Goal: Information Seeking & Learning: Learn about a topic

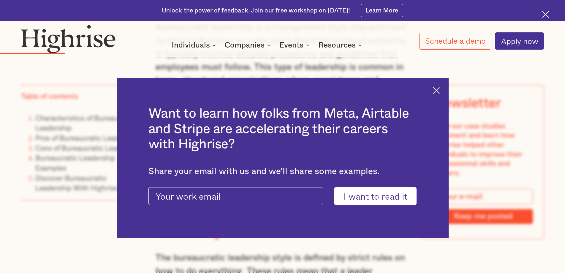
scroll to position [1127, 0]
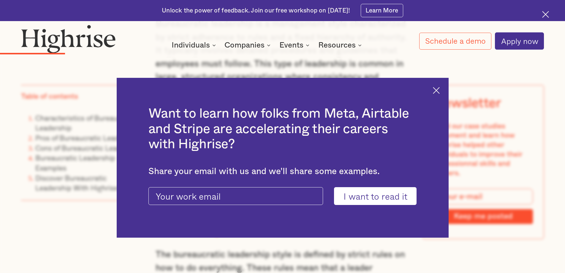
click at [440, 95] on div "Want to learn how folks from Meta, Airtable and Stripe are accelerating their c…" at bounding box center [283, 158] width 332 height 160
click at [438, 92] on img at bounding box center [436, 90] width 7 height 7
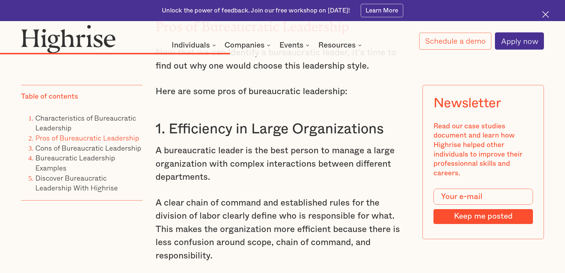
scroll to position [2819, 0]
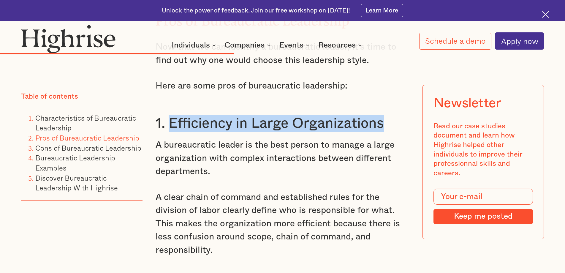
drag, startPoint x: 167, startPoint y: 137, endPoint x: 397, endPoint y: 146, distance: 230.7
click at [397, 132] on h3 "1. Efficiency in Large Organizations" at bounding box center [282, 124] width 254 height 18
copy h3 "Efficiency in Large Organizations"
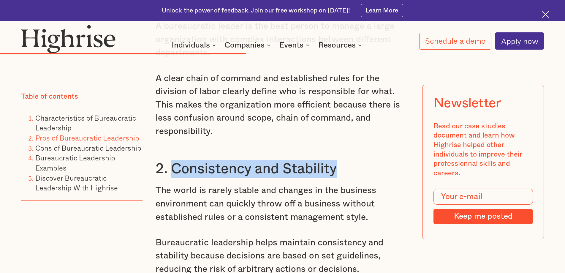
drag, startPoint x: 169, startPoint y: 186, endPoint x: 353, endPoint y: 195, distance: 184.5
click at [353, 177] on h3 "2. Consistency and Stability" at bounding box center [282, 169] width 254 height 18
copy h3 "Consistency and Stability"
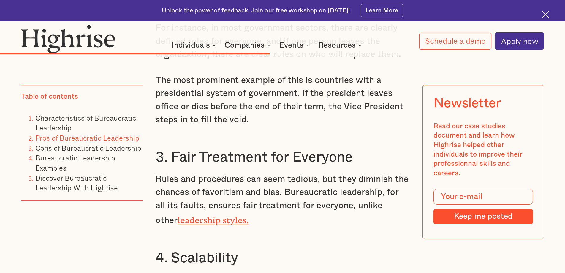
scroll to position [3204, 0]
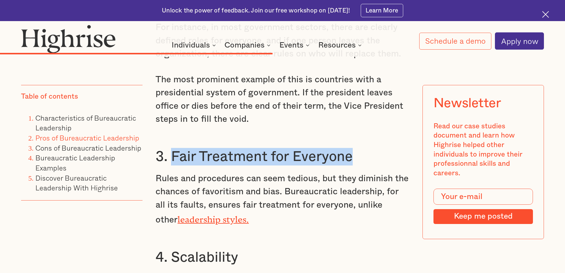
drag, startPoint x: 358, startPoint y: 179, endPoint x: 172, endPoint y: 180, distance: 186.0
click at [172, 165] on h3 "3. Fair Treatment for Everyone" at bounding box center [282, 157] width 254 height 18
copy h3 "Fair Treatment for Everyone"
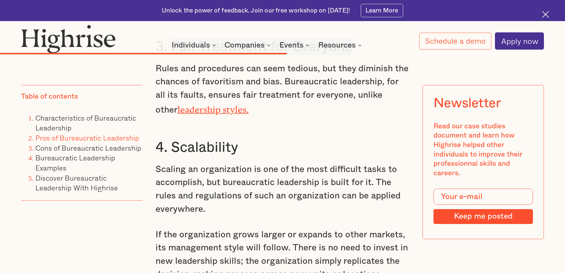
scroll to position [3353, 0]
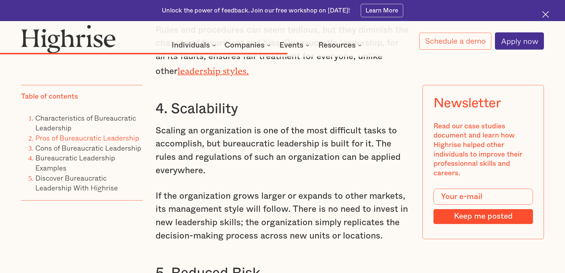
click at [265, 117] on h3 "4. Scalability" at bounding box center [282, 109] width 254 height 18
drag, startPoint x: 251, startPoint y: 125, endPoint x: 169, endPoint y: 128, distance: 81.6
click at [169, 117] on h3 "4. Scalability" at bounding box center [282, 109] width 254 height 18
copy h3 "Scalability"
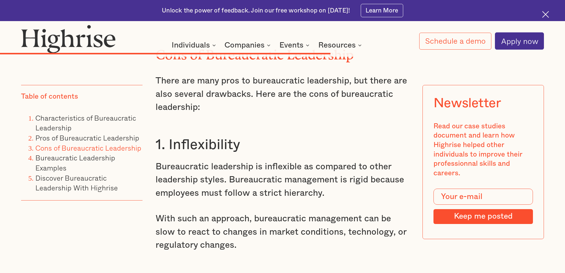
scroll to position [3857, 0]
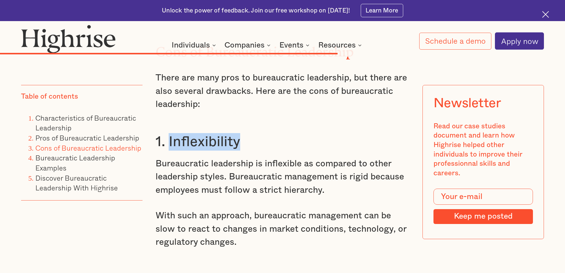
drag, startPoint x: 244, startPoint y: 166, endPoint x: 207, endPoint y: 152, distance: 38.6
click at [167, 150] on h3 "1. Inflexibility" at bounding box center [282, 142] width 254 height 18
copy h3 "Inflexibility"
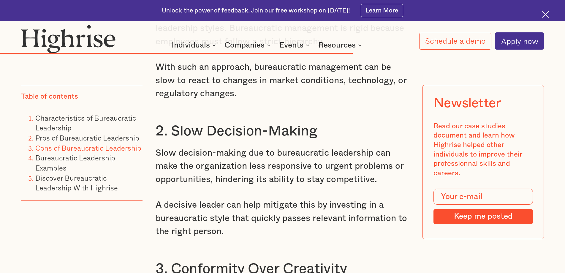
scroll to position [4035, 0]
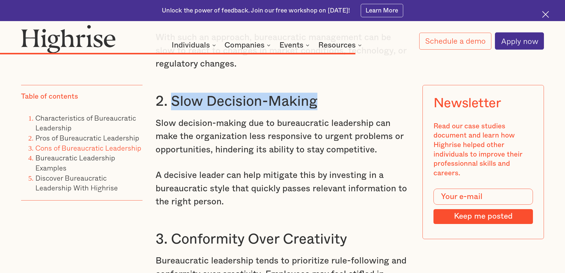
drag, startPoint x: 327, startPoint y: 130, endPoint x: 171, endPoint y: 129, distance: 156.1
click at [171, 110] on h3 "2. Slow Decision-Making" at bounding box center [282, 102] width 254 height 18
copy h3 "Slow Decision-Making"
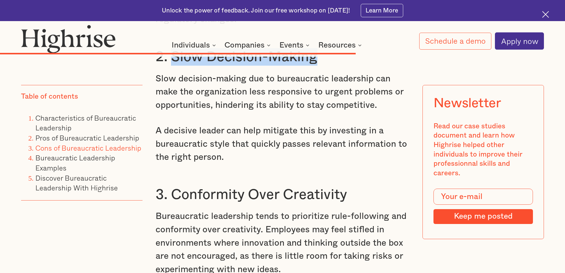
scroll to position [4154, 0]
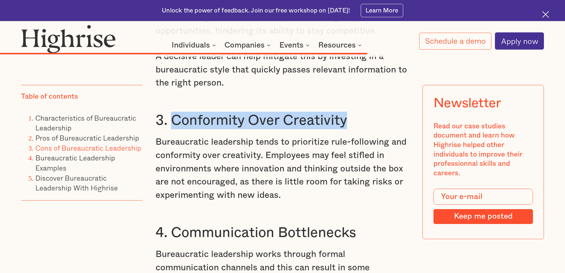
drag, startPoint x: 367, startPoint y: 151, endPoint x: 172, endPoint y: 147, distance: 195.2
click at [172, 129] on h3 "3. Conformity Over Creativity" at bounding box center [282, 121] width 254 height 18
copy h3 "Conformity Over Creativity"
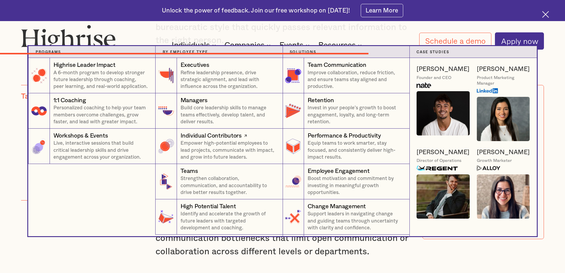
scroll to position [4272, 0]
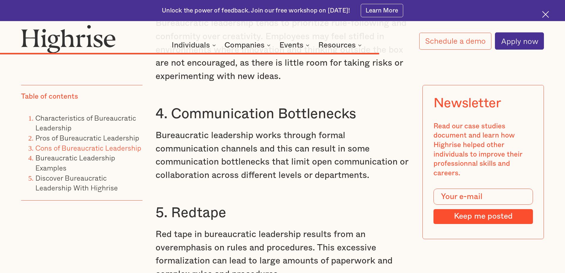
click at [371, 259] on p "Red tape in bureaucratic leadership results from an overemphasis on rules and p…" at bounding box center [282, 254] width 254 height 53
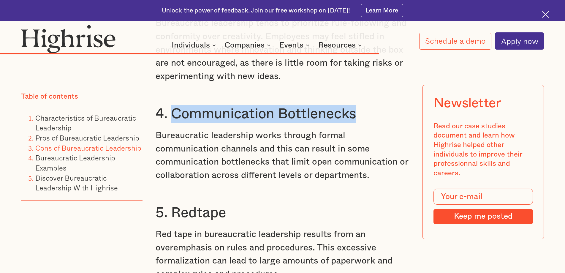
drag, startPoint x: 349, startPoint y: 143, endPoint x: 173, endPoint y: 137, distance: 175.4
click at [173, 123] on h3 "4. Communication Bottlenecks" at bounding box center [282, 114] width 254 height 18
copy h3 "Communication Bottlenecks"
